Goal: Information Seeking & Learning: Check status

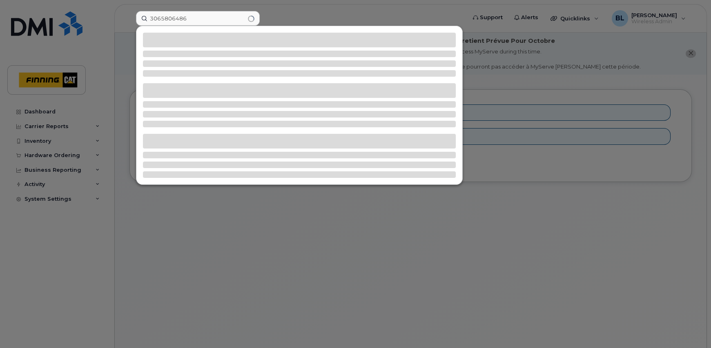
type input "3065806486"
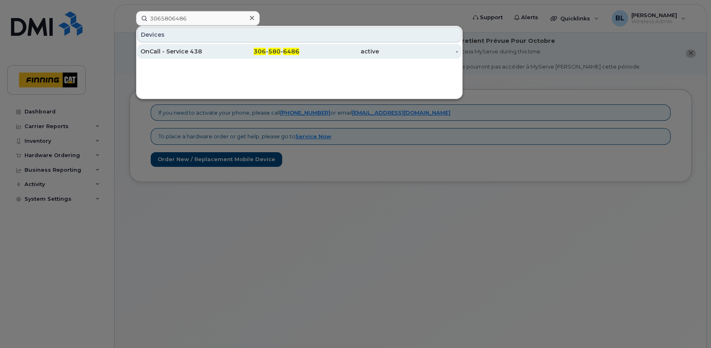
click at [178, 47] on div "OnCall - Service 438" at bounding box center [180, 51] width 80 height 15
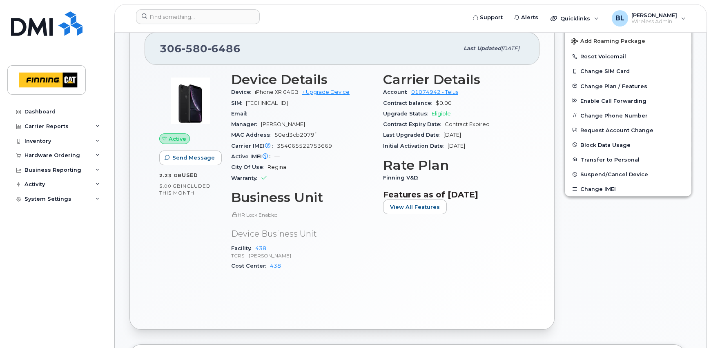
scroll to position [218, 0]
click at [494, 231] on div "Carrier Details Account 01074942 - Telus Contract balance $0.00 Upgrade Status …" at bounding box center [454, 174] width 152 height 216
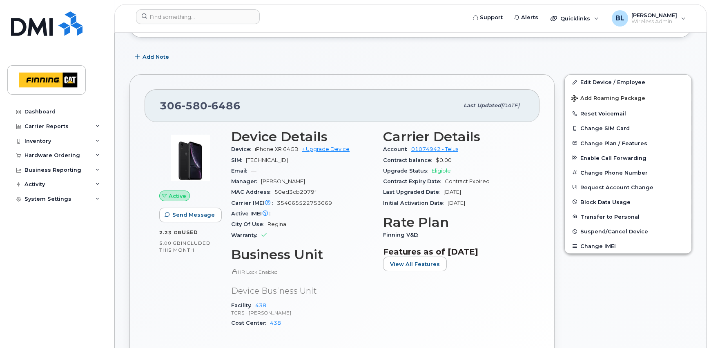
scroll to position [0, 0]
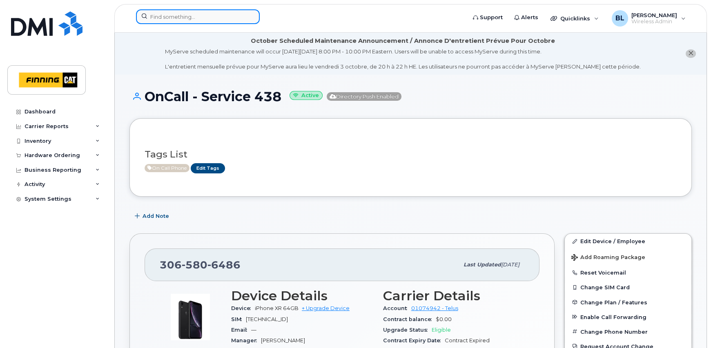
click at [187, 19] on input at bounding box center [198, 16] width 124 height 15
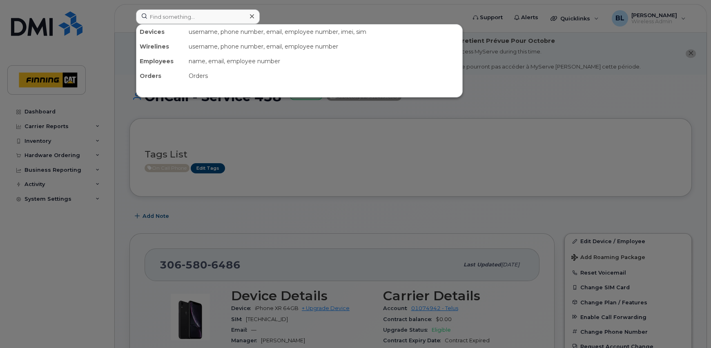
click at [96, 168] on div at bounding box center [355, 174] width 711 height 348
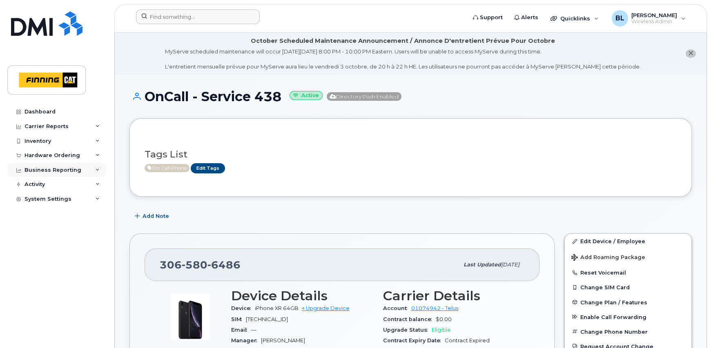
click at [98, 170] on icon at bounding box center [98, 170] width 4 height 4
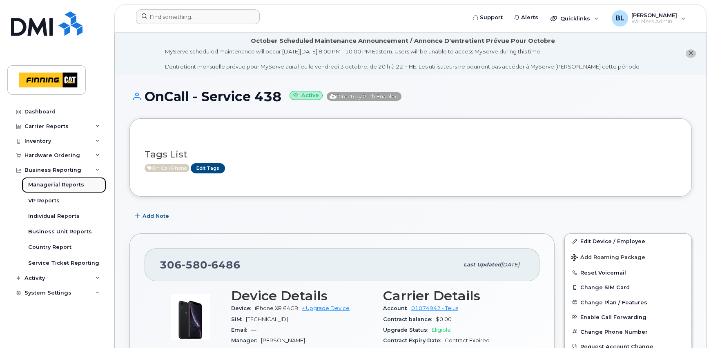
click at [80, 185] on div "Managerial Reports" at bounding box center [56, 184] width 56 height 7
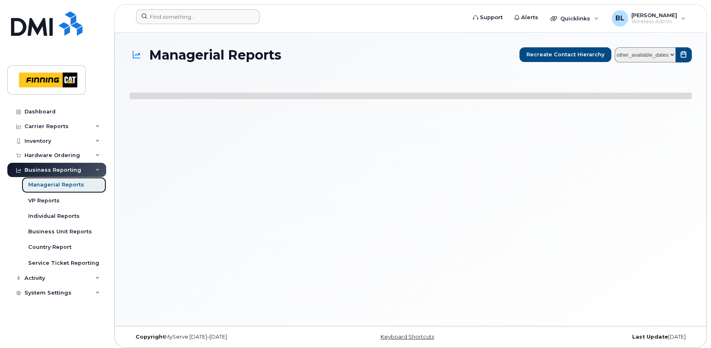
select select
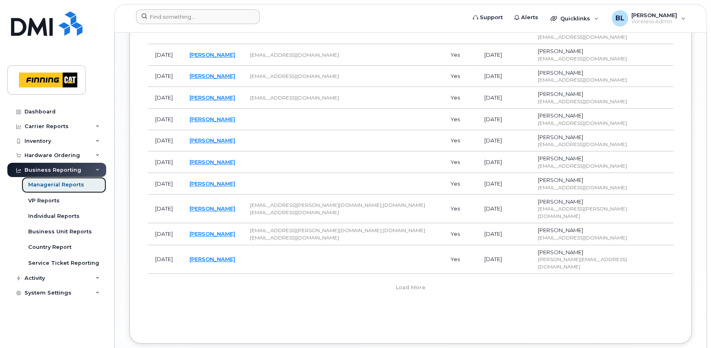
scroll to position [535, 0]
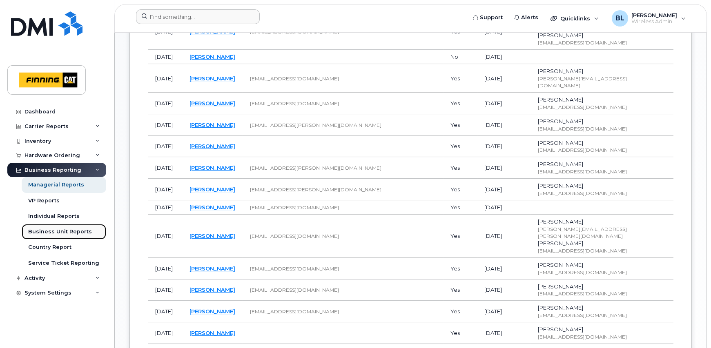
click at [58, 234] on div "Business Unit Reports" at bounding box center [60, 231] width 64 height 7
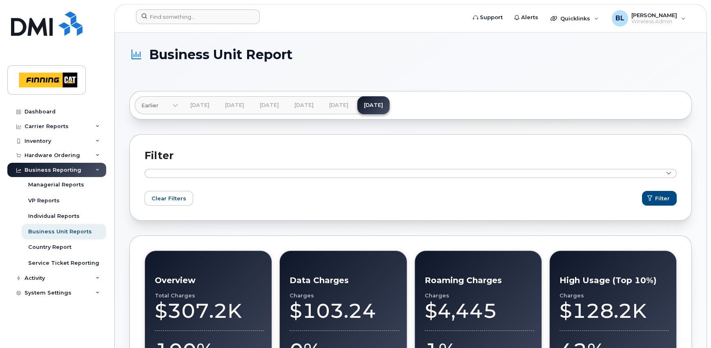
drag, startPoint x: 709, startPoint y: 95, endPoint x: 710, endPoint y: 172, distance: 77.2
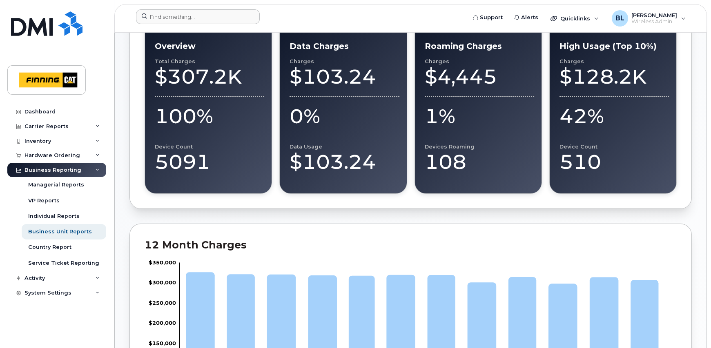
scroll to position [180, 0]
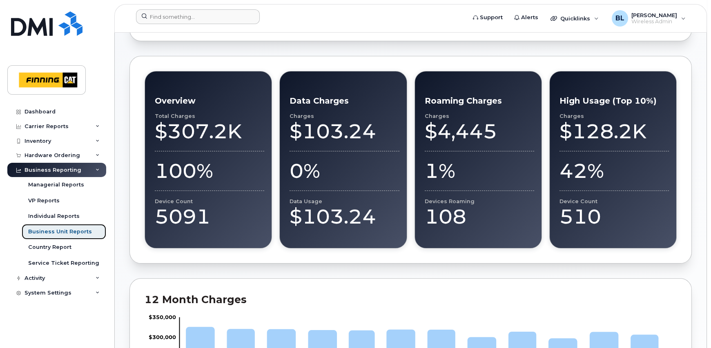
click at [53, 232] on div "Business Unit Reports" at bounding box center [60, 231] width 64 height 7
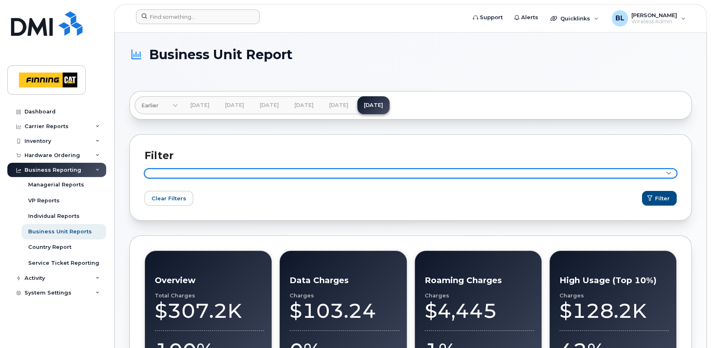
click at [211, 172] on link at bounding box center [411, 173] width 532 height 9
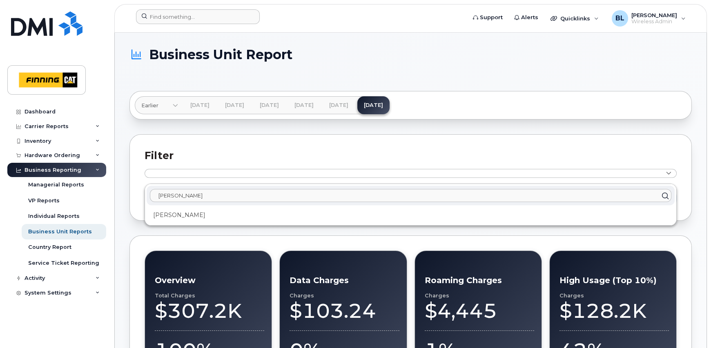
type input "shane mullins"
click button "Filter" at bounding box center [659, 198] width 35 height 15
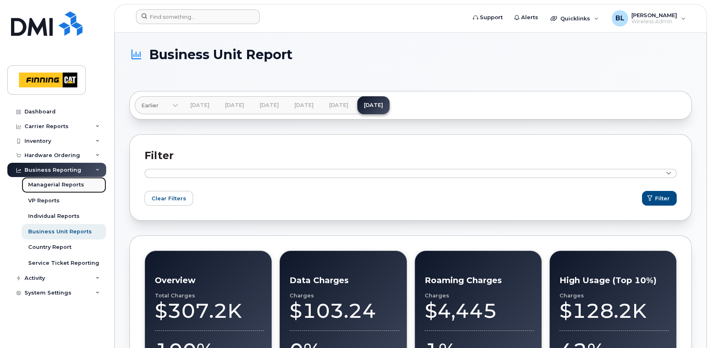
click at [41, 185] on div "Managerial Reports" at bounding box center [56, 184] width 56 height 7
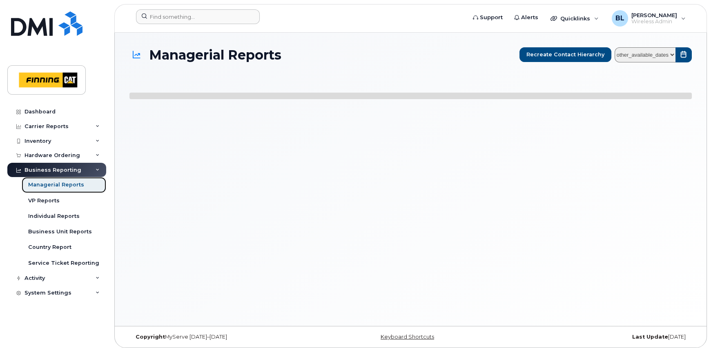
select select
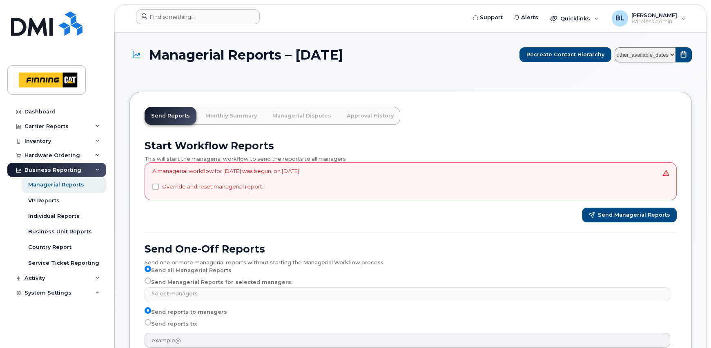
click at [454, 220] on div "Send Managerial Reports" at bounding box center [411, 215] width 532 height 15
click at [232, 118] on link "Monthly Summary" at bounding box center [231, 116] width 65 height 18
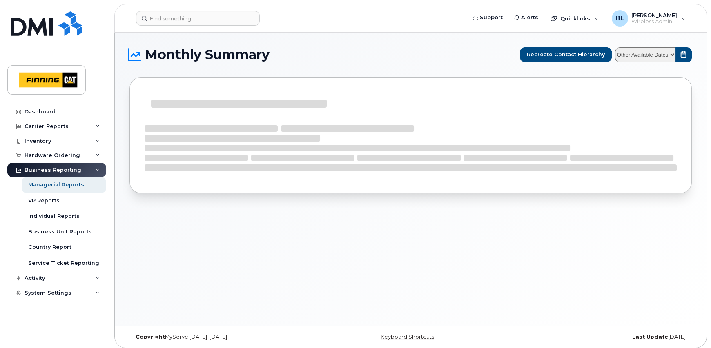
drag, startPoint x: 417, startPoint y: 285, endPoint x: 409, endPoint y: 284, distance: 8.3
click at [416, 285] on div "Monthly Summary Recreate Contact Hierarchy Other Available Dates" at bounding box center [411, 180] width 592 height 294
click at [56, 188] on div "Managerial Reports" at bounding box center [56, 184] width 56 height 7
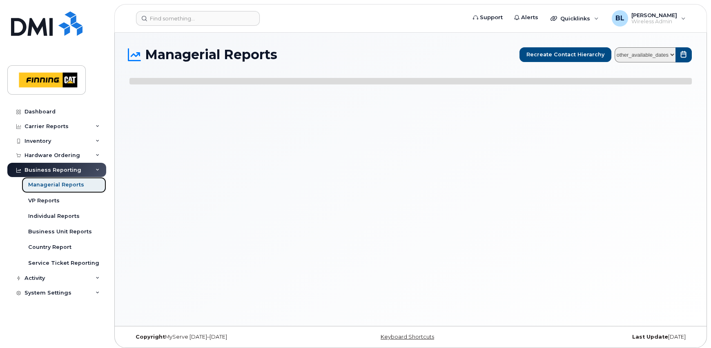
select select
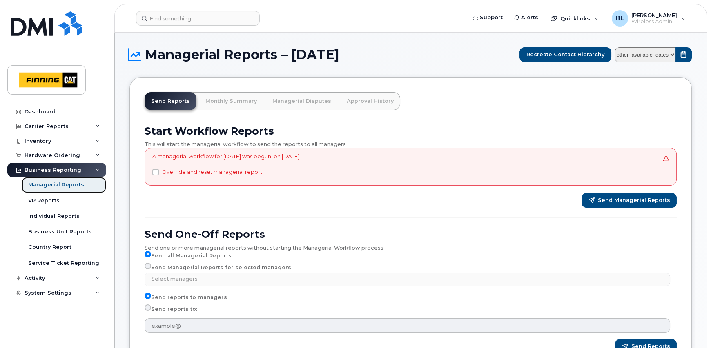
click at [57, 183] on div "Managerial Reports" at bounding box center [56, 184] width 56 height 7
click at [243, 103] on link "Monthly Summary" at bounding box center [231, 101] width 65 height 18
click at [243, 100] on link "Monthly Summary" at bounding box center [231, 101] width 65 height 18
click at [99, 278] on icon at bounding box center [98, 278] width 4 height 4
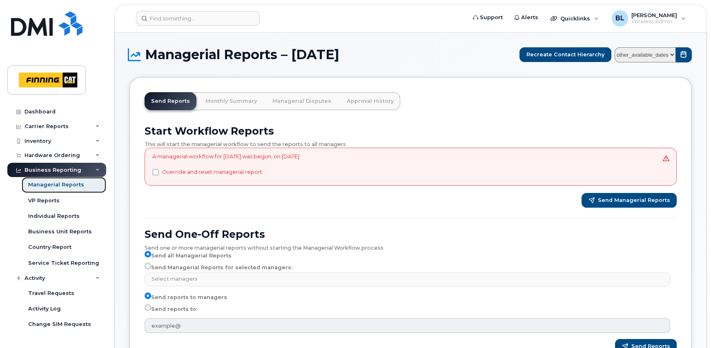
click at [74, 187] on div "Managerial Reports" at bounding box center [56, 184] width 56 height 7
click at [96, 169] on icon at bounding box center [98, 170] width 4 height 4
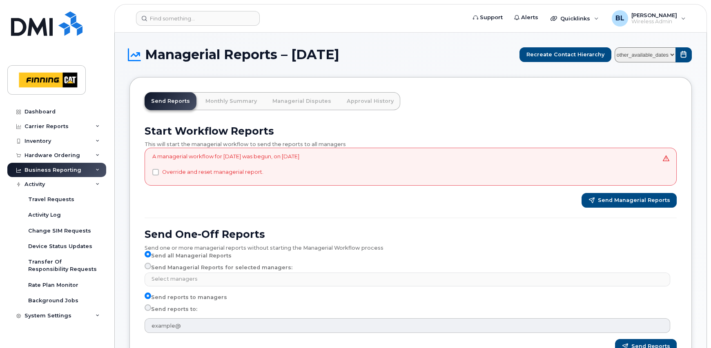
click at [96, 169] on icon at bounding box center [98, 170] width 4 height 4
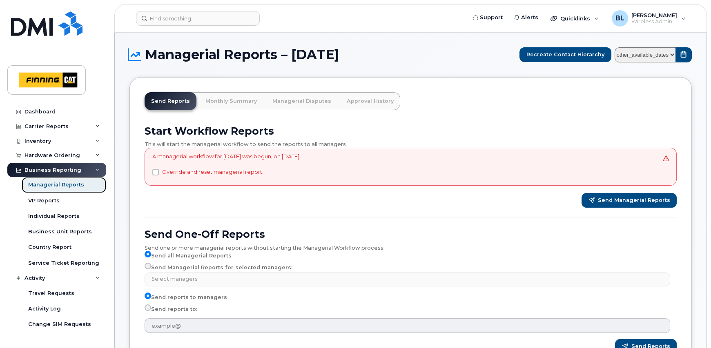
click at [66, 186] on div "Managerial Reports" at bounding box center [56, 184] width 56 height 7
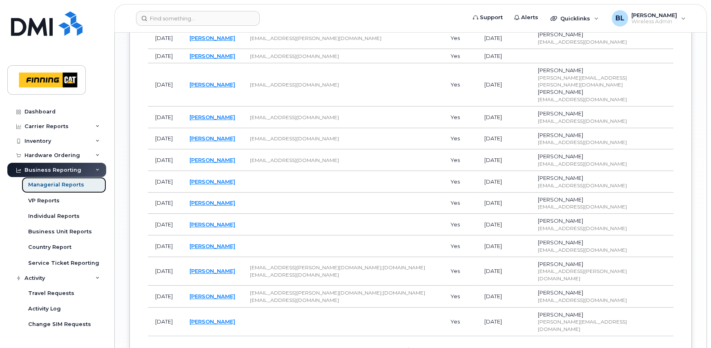
scroll to position [708, 0]
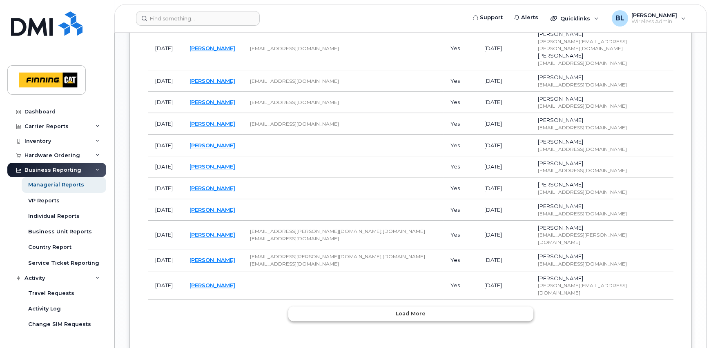
click at [416, 310] on span "Load more" at bounding box center [411, 314] width 30 height 8
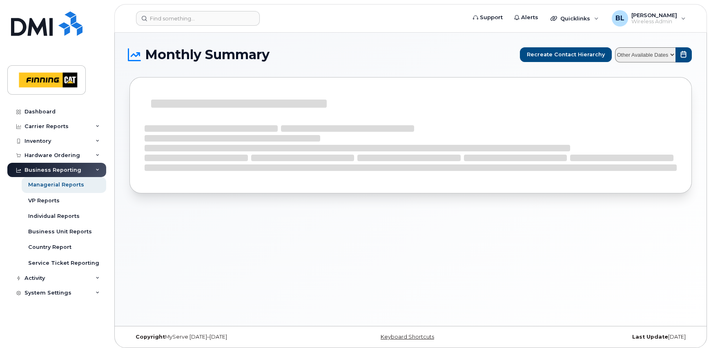
select select
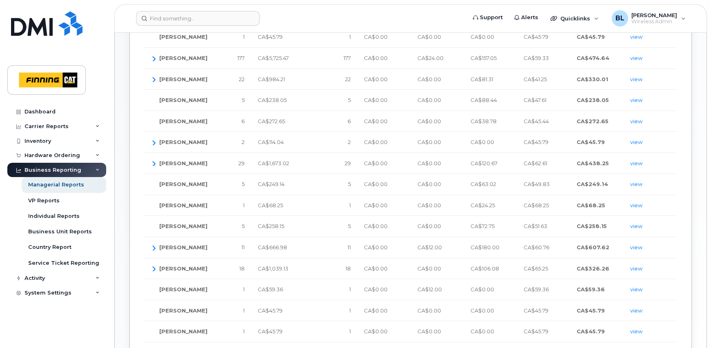
scroll to position [336, 0]
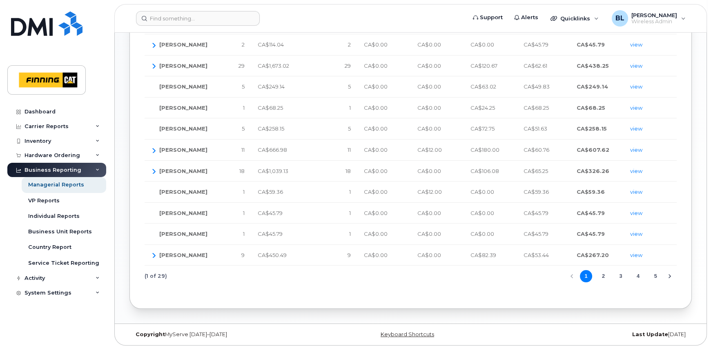
click at [655, 275] on button "5" at bounding box center [655, 276] width 12 height 12
click at [655, 275] on button "7" at bounding box center [655, 276] width 12 height 12
click at [655, 275] on button "9" at bounding box center [655, 276] width 12 height 12
click at [655, 275] on button "11" at bounding box center [655, 276] width 12 height 12
click at [655, 275] on button "13" at bounding box center [655, 276] width 12 height 12
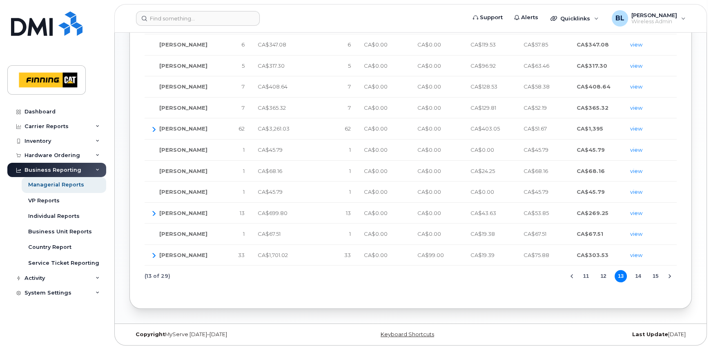
click at [655, 275] on button "15" at bounding box center [655, 276] width 12 height 12
click at [655, 275] on button "17" at bounding box center [655, 276] width 12 height 12
click at [655, 275] on button "19" at bounding box center [655, 276] width 12 height 12
click at [655, 275] on button "21" at bounding box center [655, 276] width 12 height 12
click at [655, 275] on button "23" at bounding box center [655, 276] width 12 height 12
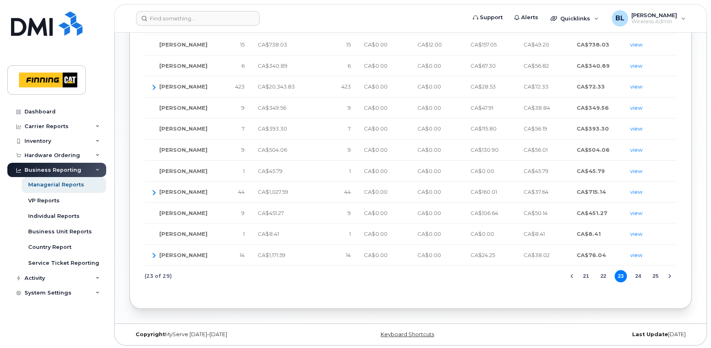
click at [655, 275] on button "25" at bounding box center [655, 276] width 12 height 12
click at [655, 275] on button "27" at bounding box center [655, 276] width 12 height 12
click at [587, 274] on button "25" at bounding box center [586, 276] width 12 height 12
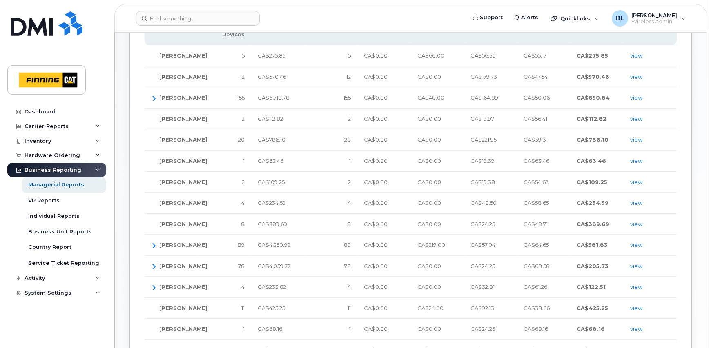
scroll to position [118, 0]
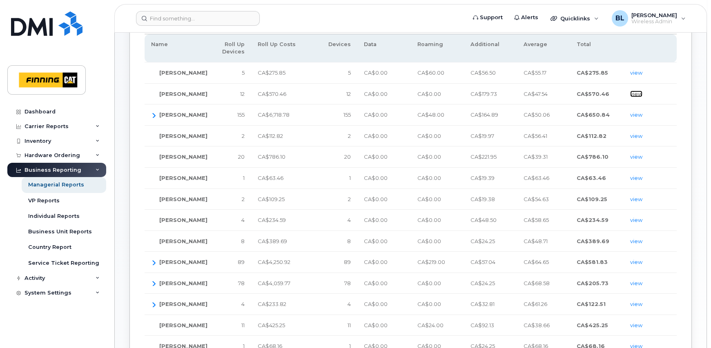
click at [638, 94] on link "view" at bounding box center [636, 94] width 12 height 7
